Goal: Task Accomplishment & Management: Manage account settings

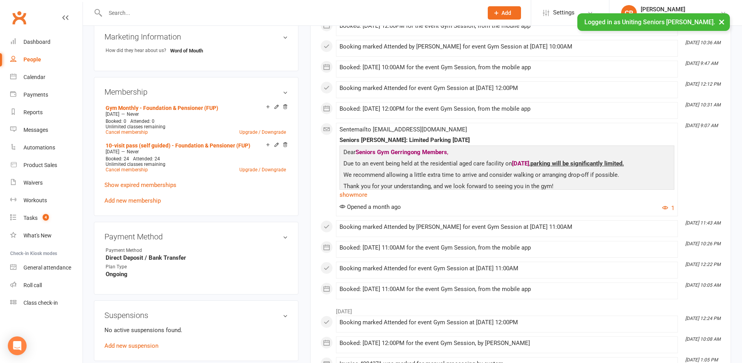
scroll to position [391, 0]
click at [127, 169] on link "Cancel membership" at bounding box center [127, 169] width 42 height 5
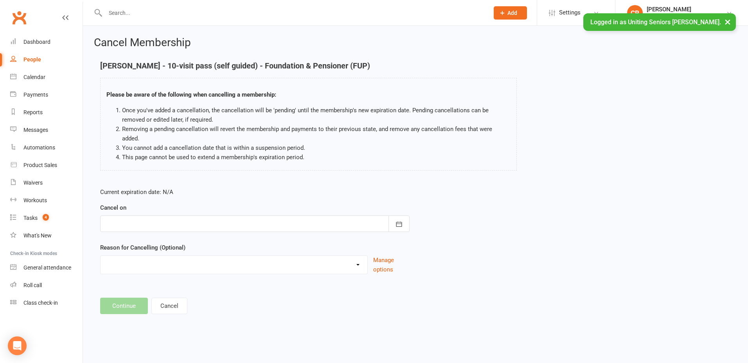
click at [144, 216] on div at bounding box center [254, 224] width 309 height 16
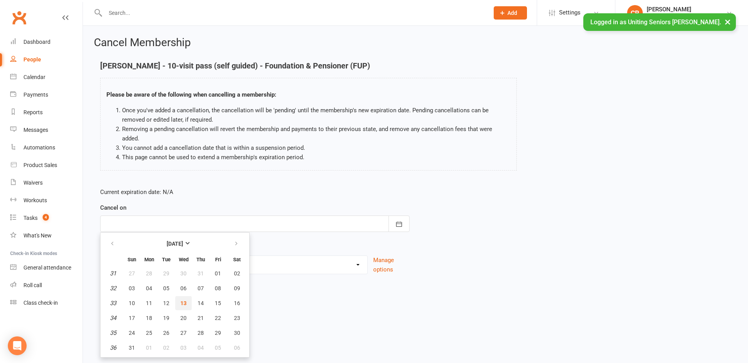
click at [185, 300] on span "13" at bounding box center [183, 303] width 6 height 6
type input "[DATE]"
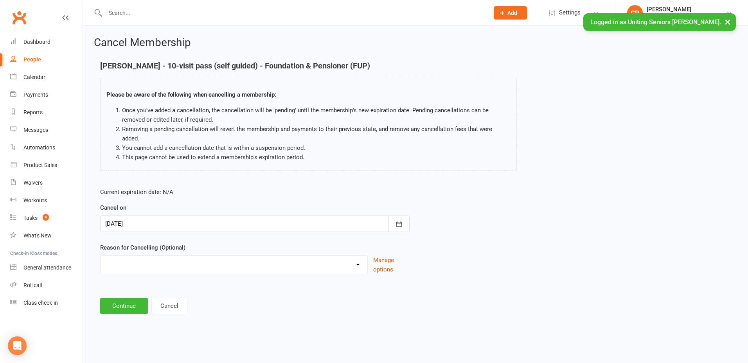
click at [130, 259] on select "Holiday Injury Other reason" at bounding box center [234, 264] width 267 height 16
select select "2"
click at [101, 256] on select "Holiday Injury Other reason" at bounding box center [234, 264] width 267 height 16
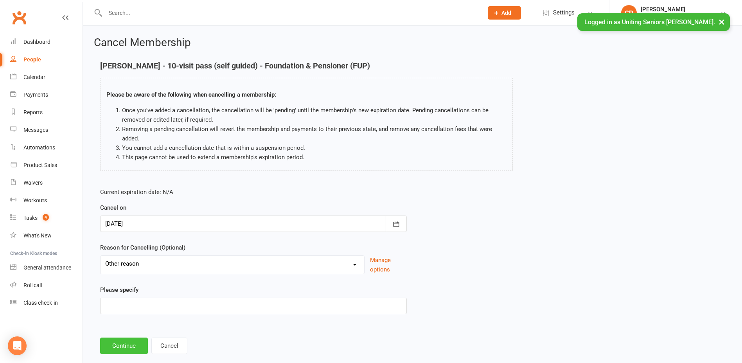
click at [120, 345] on button "Continue" at bounding box center [124, 346] width 48 height 16
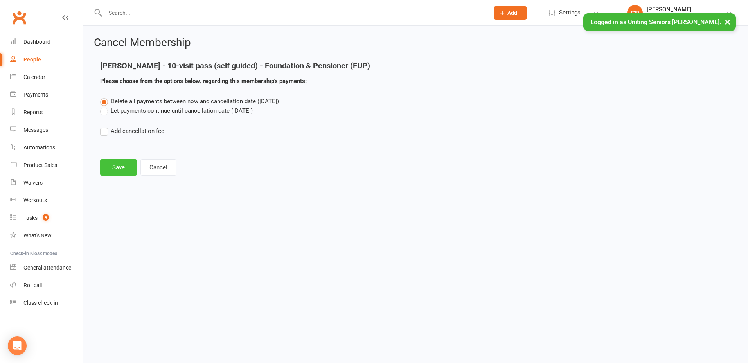
click at [128, 166] on button "Save" at bounding box center [118, 167] width 37 height 16
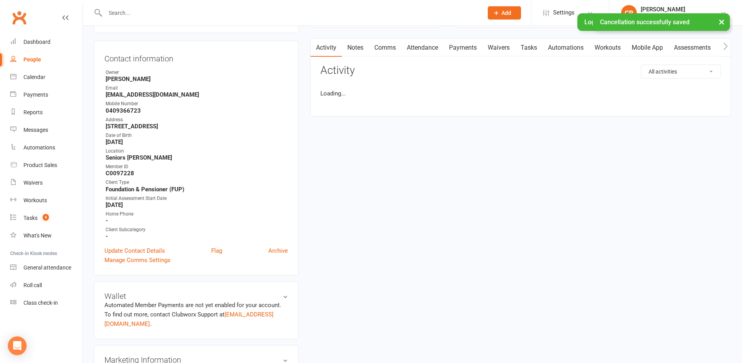
scroll to position [235, 0]
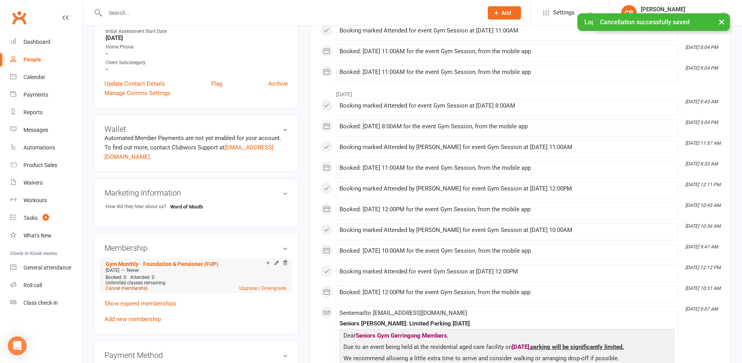
click at [129, 287] on link "Cancel membership" at bounding box center [127, 288] width 42 height 5
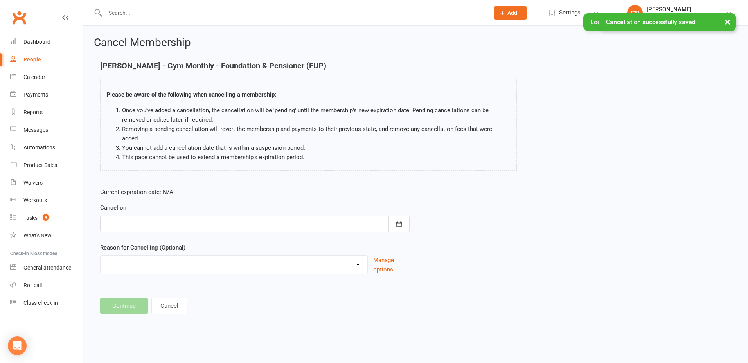
click at [155, 216] on div at bounding box center [254, 224] width 309 height 16
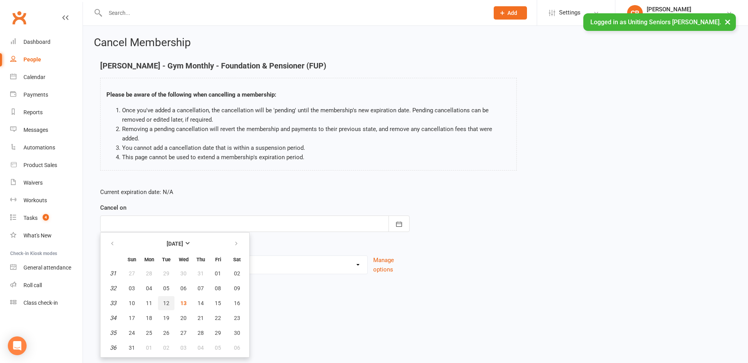
click at [171, 296] on button "12" at bounding box center [166, 303] width 16 height 14
type input "[DATE]"
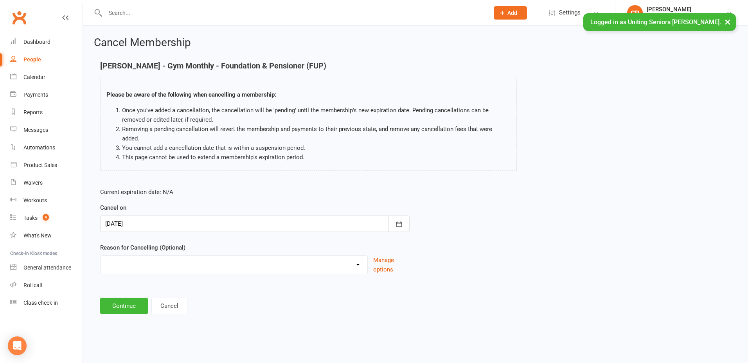
click at [133, 256] on select "Holiday Injury Other reason" at bounding box center [234, 264] width 267 height 16
select select "2"
click at [101, 256] on select "Holiday Injury Other reason" at bounding box center [234, 264] width 267 height 16
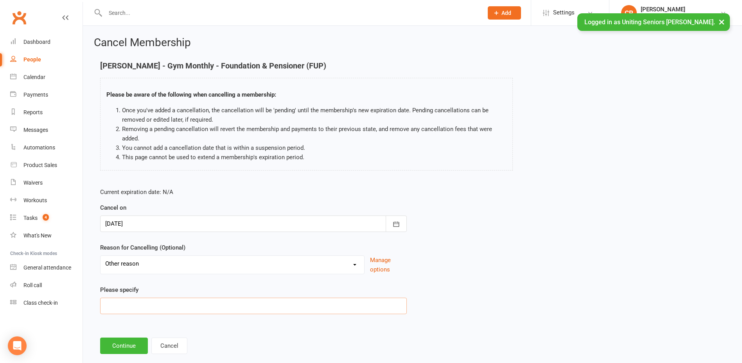
click at [132, 298] on input at bounding box center [253, 306] width 307 height 16
type input "Moving to funded rate"
click at [125, 342] on button "Continue" at bounding box center [124, 346] width 48 height 16
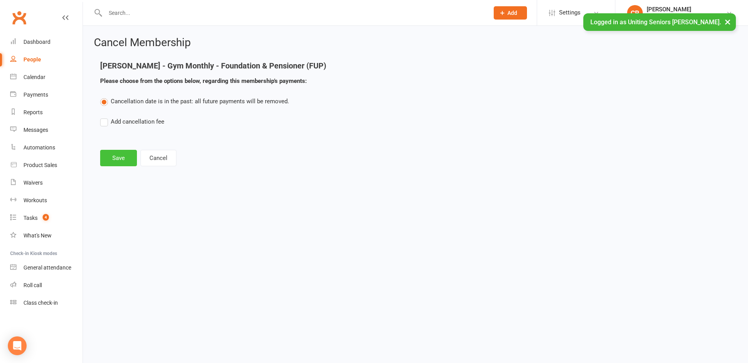
click at [117, 165] on button "Save" at bounding box center [118, 158] width 37 height 16
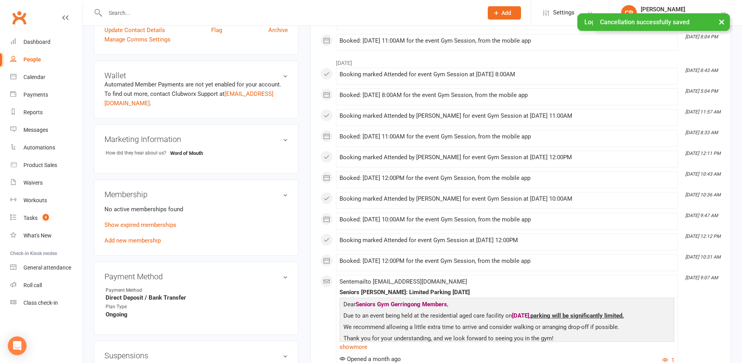
scroll to position [352, 0]
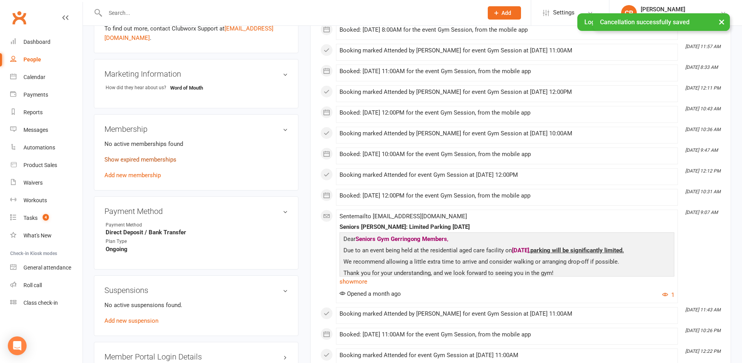
click at [139, 160] on link "Show expired memberships" at bounding box center [140, 159] width 72 height 7
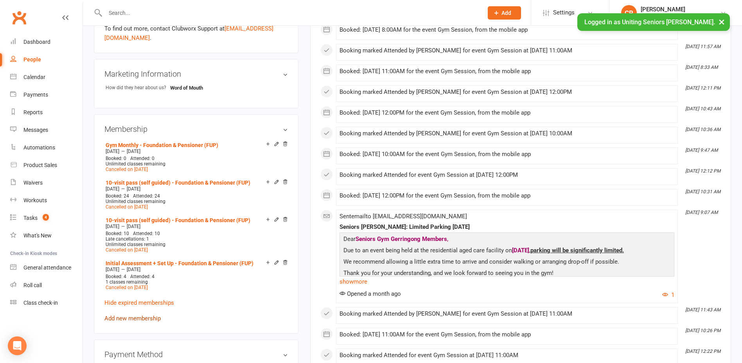
click at [149, 318] on link "Add new membership" at bounding box center [132, 318] width 56 height 7
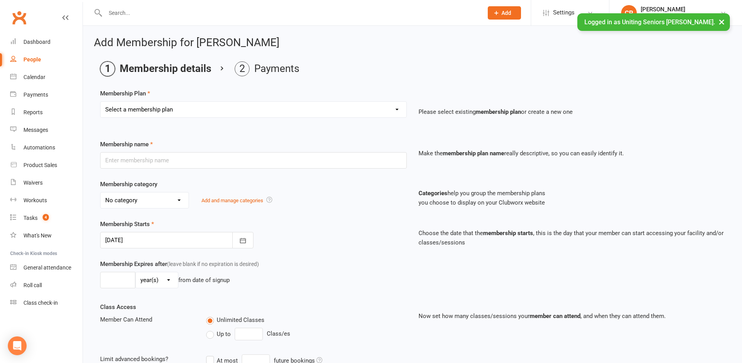
drag, startPoint x: 158, startPoint y: 119, endPoint x: 159, endPoint y: 113, distance: 5.1
click at [159, 116] on div "Select a membership plan Create new Membership Plan Initial Assessment + Set Up…" at bounding box center [253, 114] width 318 height 27
click at [160, 106] on select "Select a membership plan Create new Membership Plan Initial Assessment + Set Up…" at bounding box center [254, 110] width 306 height 16
select select "6"
click at [101, 102] on select "Select a membership plan Create new Membership Plan Initial Assessment + Set Up…" at bounding box center [254, 110] width 306 height 16
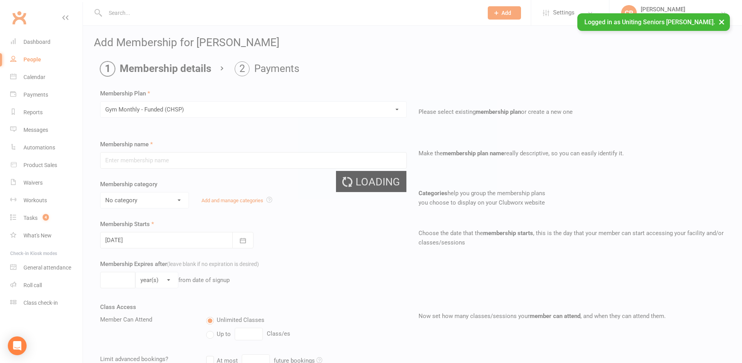
type input "Gym Monthly - Funded (CHSP)"
select select "3"
type input "0"
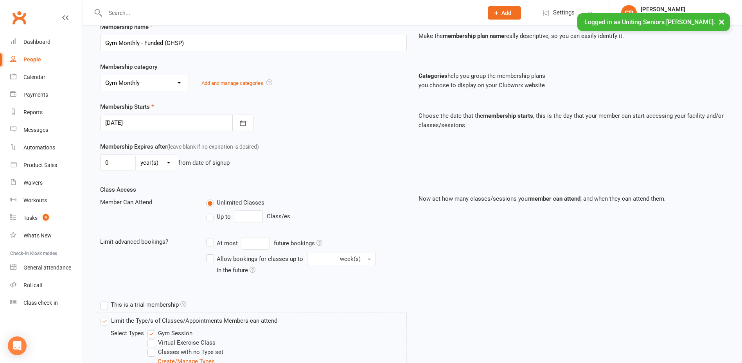
scroll to position [201, 0]
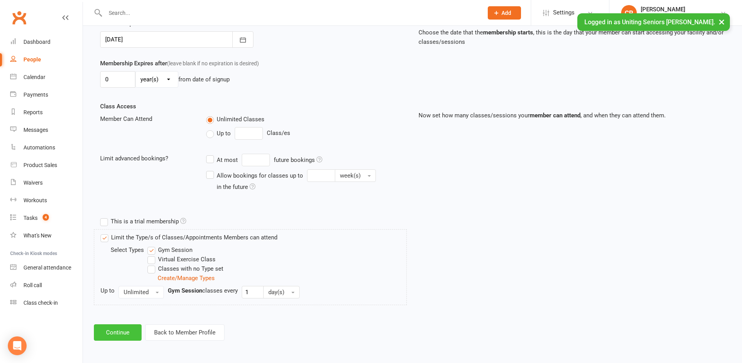
click at [119, 333] on button "Continue" at bounding box center [118, 332] width 48 height 16
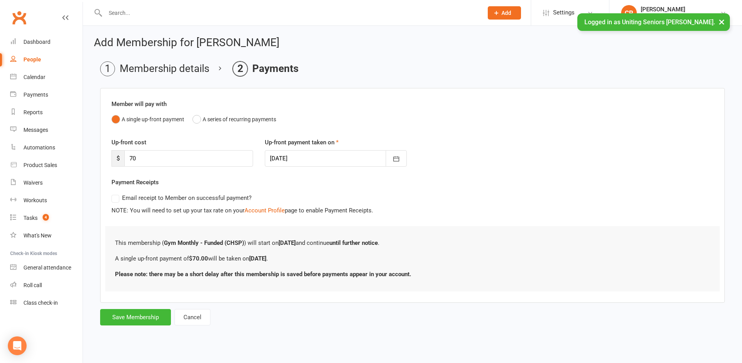
scroll to position [0, 0]
click at [128, 313] on button "Save Membership" at bounding box center [135, 317] width 71 height 16
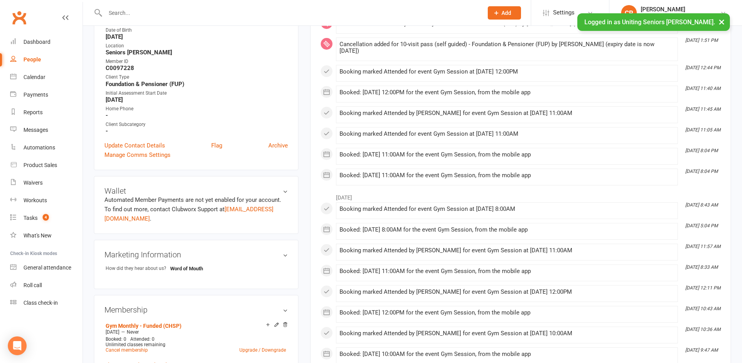
scroll to position [196, 0]
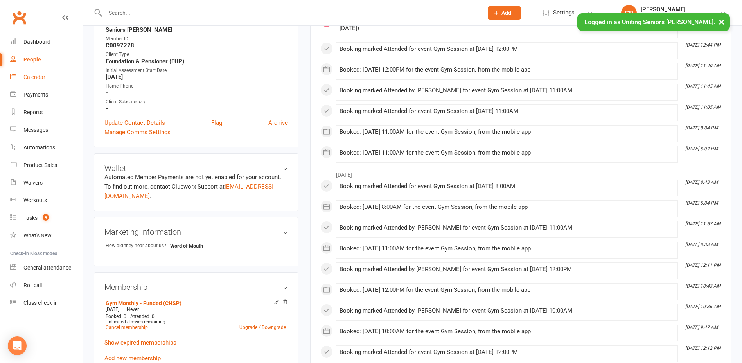
click at [34, 76] on div "Calendar" at bounding box center [34, 77] width 22 height 6
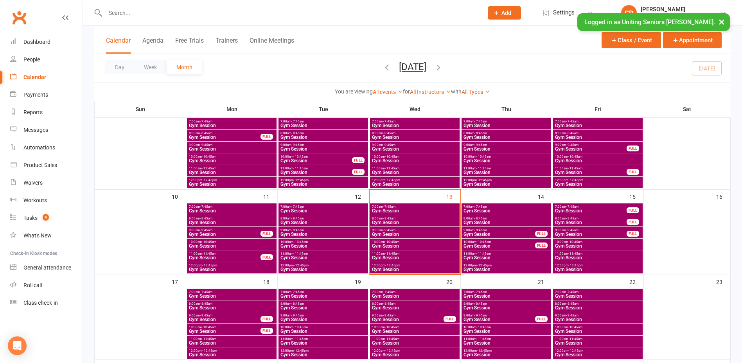
scroll to position [235, 0]
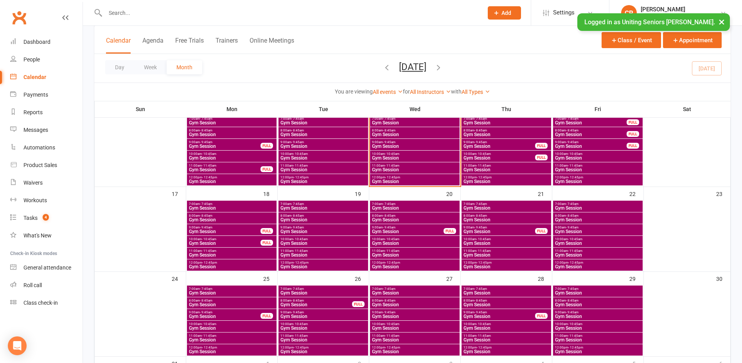
click at [402, 145] on span "Gym Session" at bounding box center [415, 146] width 86 height 5
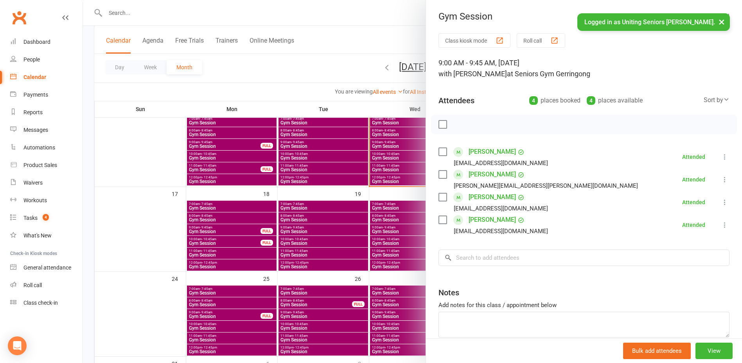
click at [400, 159] on div at bounding box center [412, 181] width 659 height 363
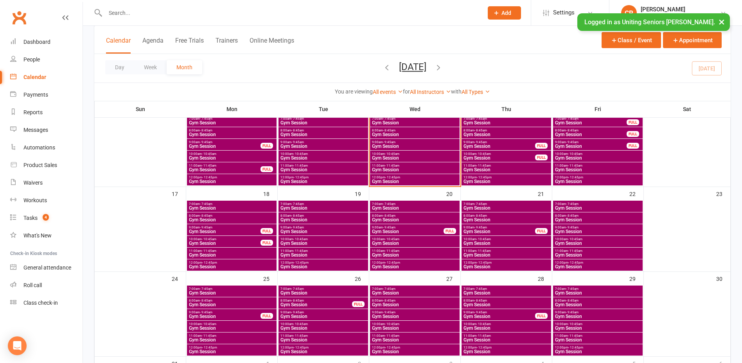
click at [400, 164] on span "11:00am - 11:45am" at bounding box center [415, 166] width 86 height 4
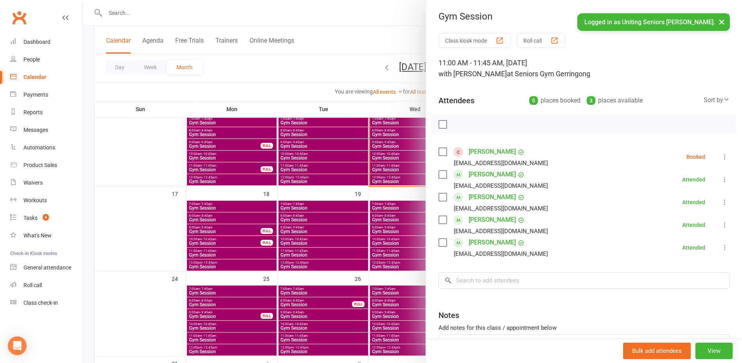
click at [438, 153] on label at bounding box center [442, 152] width 8 height 8
click at [461, 123] on icon "button" at bounding box center [460, 124] width 9 height 9
click at [327, 89] on div at bounding box center [412, 181] width 659 height 363
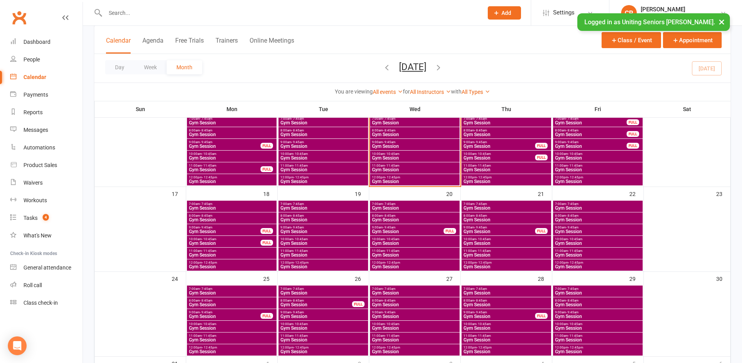
click at [390, 167] on div "11:00am - 11:45am Gym Session" at bounding box center [415, 167] width 90 height 11
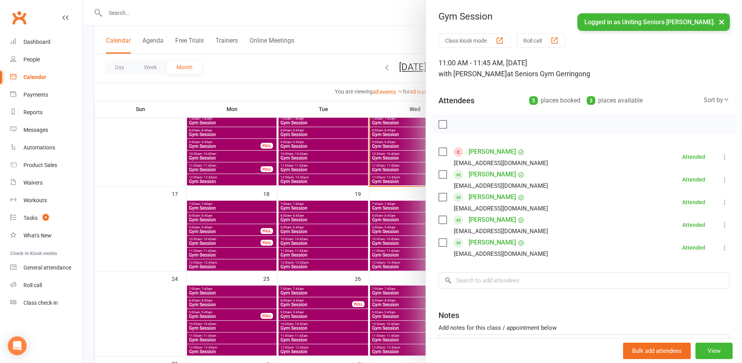
click at [390, 165] on div at bounding box center [412, 181] width 659 height 363
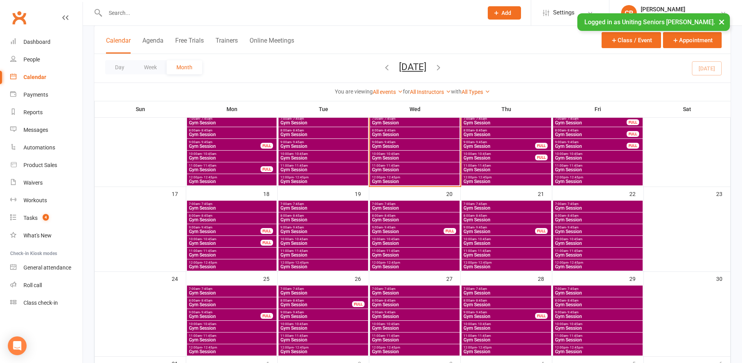
click at [389, 179] on span "Gym Session" at bounding box center [415, 181] width 86 height 5
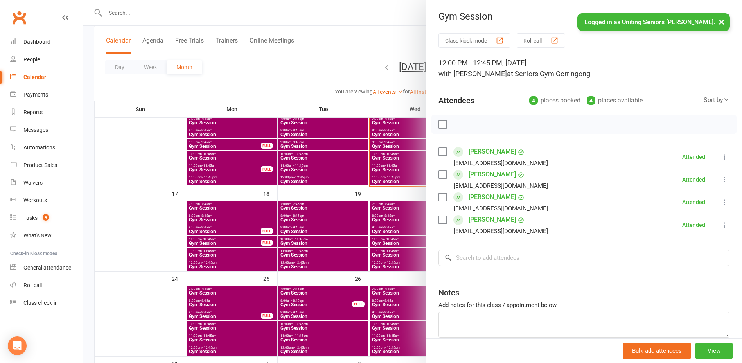
click at [389, 179] on div at bounding box center [412, 181] width 659 height 363
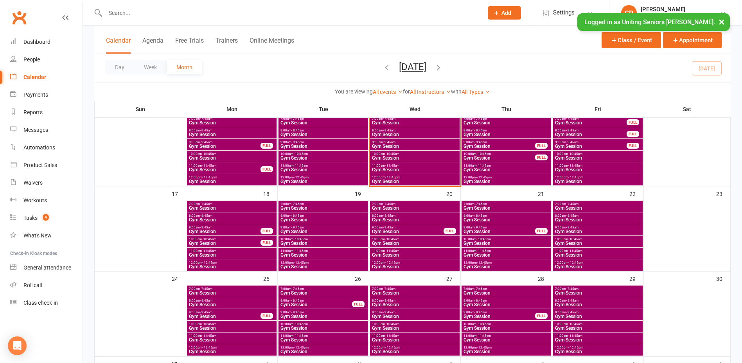
click at [392, 155] on span "- 10:45am" at bounding box center [392, 154] width 14 height 4
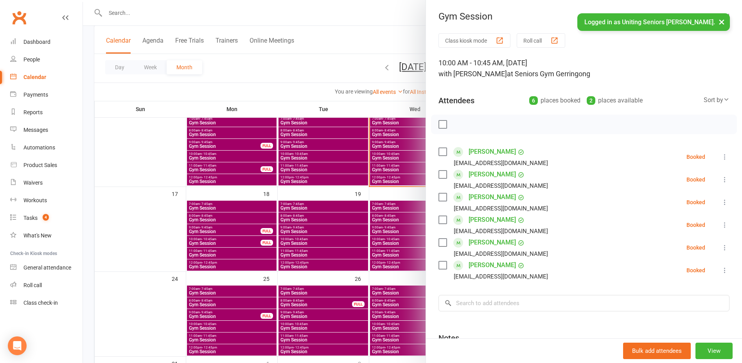
click at [444, 123] on label at bounding box center [442, 124] width 8 height 8
click at [439, 265] on label at bounding box center [442, 265] width 8 height 8
click at [459, 122] on icon "button" at bounding box center [460, 124] width 7 height 7
click at [440, 124] on label at bounding box center [442, 124] width 8 height 8
click at [442, 267] on label at bounding box center [442, 265] width 8 height 8
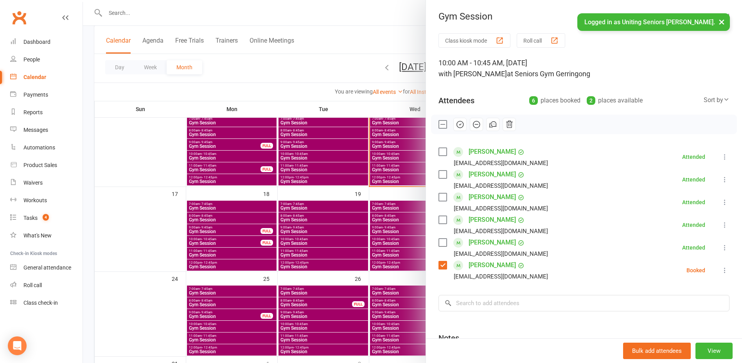
click at [456, 120] on icon "button" at bounding box center [460, 124] width 9 height 9
click at [472, 127] on icon "button" at bounding box center [476, 124] width 9 height 9
click at [331, 89] on div at bounding box center [412, 181] width 659 height 363
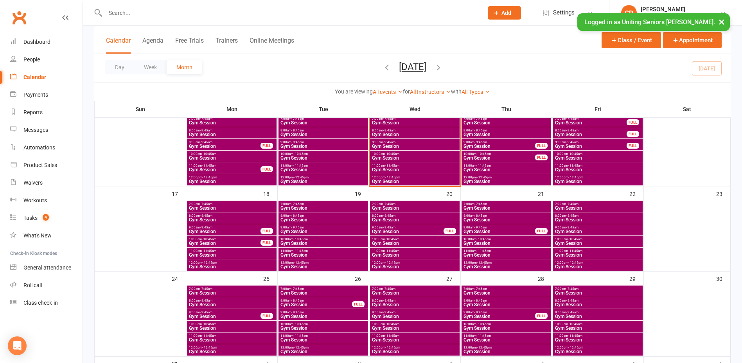
click at [411, 145] on span "Gym Session" at bounding box center [415, 146] width 86 height 5
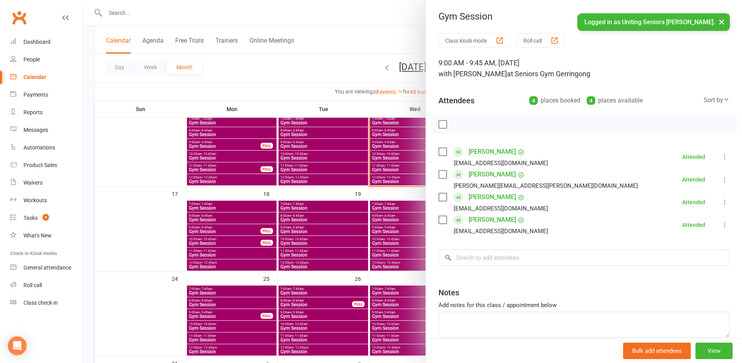
click at [411, 145] on div at bounding box center [412, 181] width 659 height 363
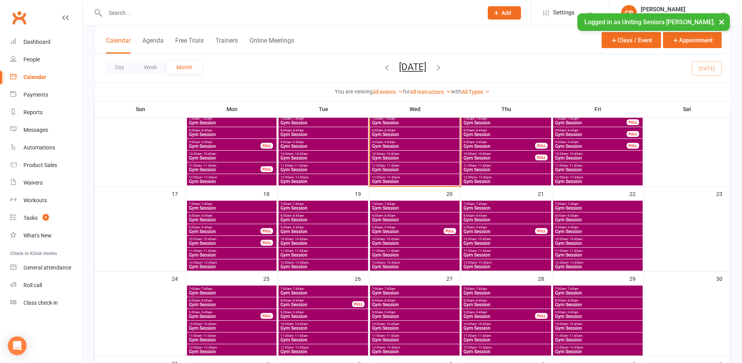
click at [401, 168] on span "Gym Session" at bounding box center [415, 169] width 86 height 5
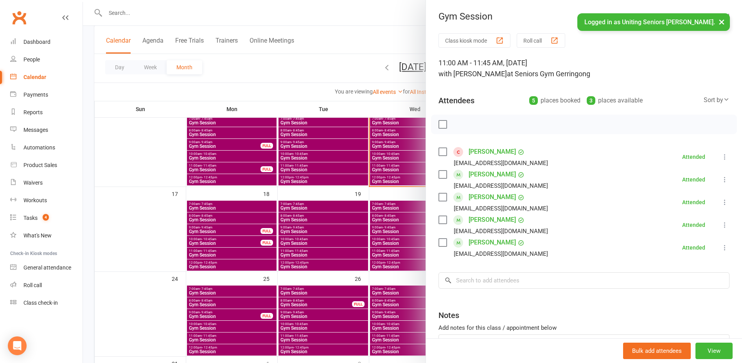
click at [397, 176] on div at bounding box center [412, 181] width 659 height 363
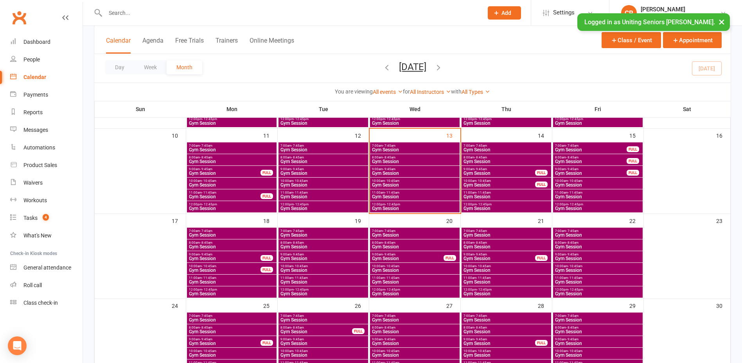
scroll to position [196, 0]
